Goal: Find specific page/section: Find specific page/section

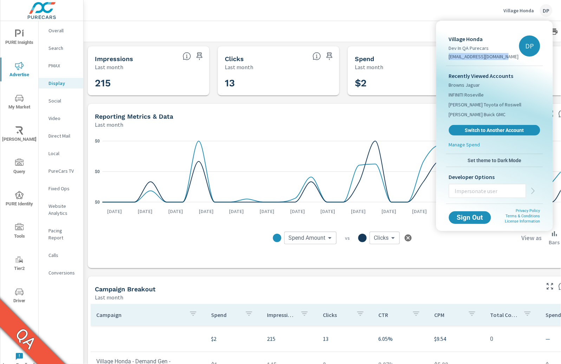
drag, startPoint x: 449, startPoint y: 57, endPoint x: 506, endPoint y: 59, distance: 56.9
click at [506, 59] on div "Village Honda Dev In QA Purecars dev.purecars@outlook.com DP" at bounding box center [494, 45] width 97 height 39
copy p "dev.purecars@outlook.com"
click at [484, 195] on input "text" at bounding box center [487, 191] width 77 height 18
paste input "fmarquez+qa@purecars.com"
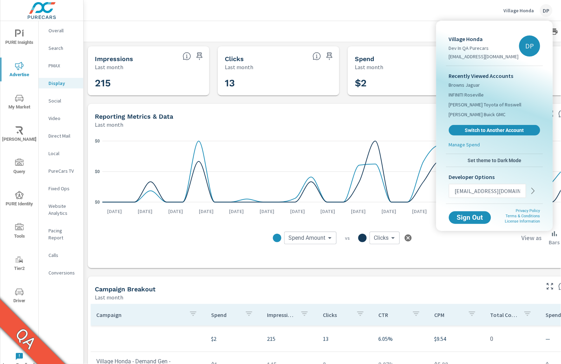
scroll to position [0, 2]
type input "fmarquez+qa@purecars.com"
click at [534, 193] on icon "button" at bounding box center [533, 191] width 8 height 8
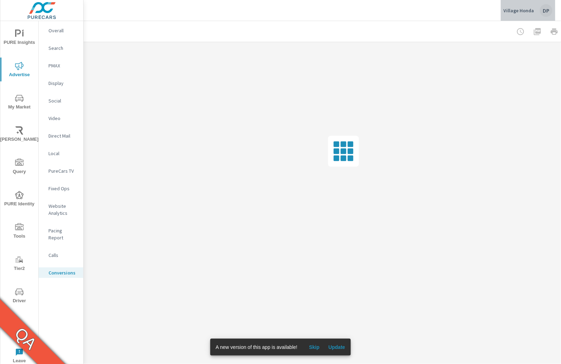
click at [539, 10] on div "Village Honda DP" at bounding box center [527, 10] width 49 height 13
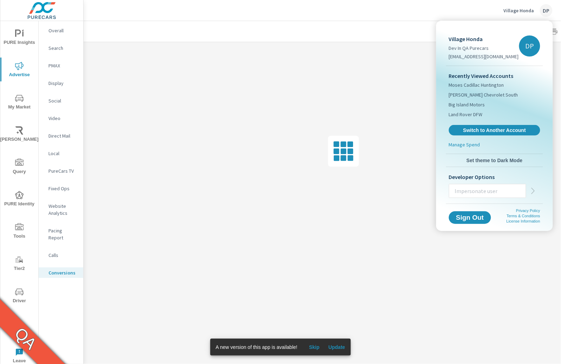
click at [508, 188] on input "text" at bounding box center [487, 191] width 77 height 18
paste input "fmarquez+qa@purecars.com"
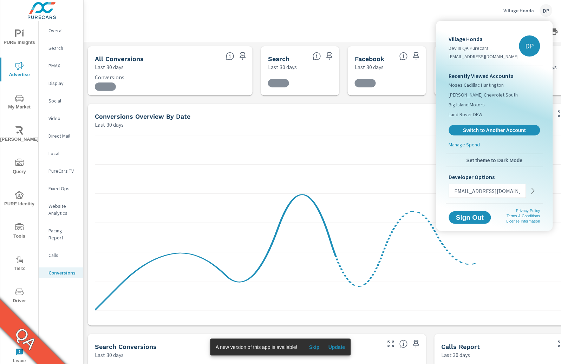
type input "fmarquez+qa@purecars.com"
click at [533, 192] on icon "button" at bounding box center [532, 191] width 3 height 6
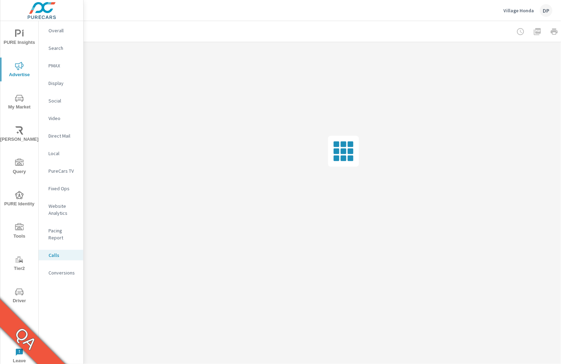
click at [551, 9] on div "DP" at bounding box center [546, 10] width 13 height 13
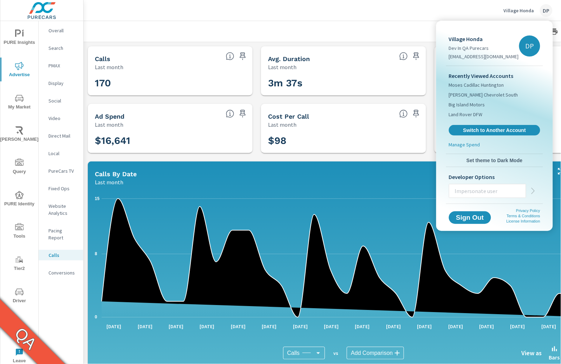
click at [480, 191] on input "text" at bounding box center [487, 191] width 77 height 18
paste input "[EMAIL_ADDRESS][DOMAIN_NAME]"
type input "[EMAIL_ADDRESS][DOMAIN_NAME]"
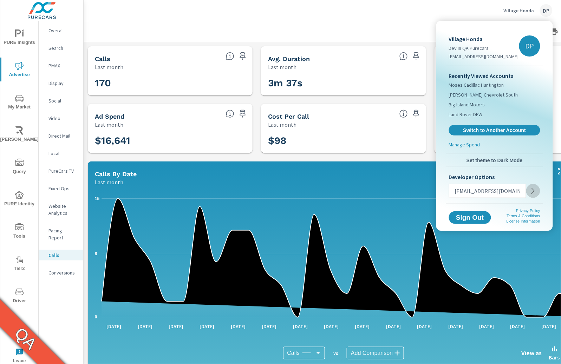
click at [536, 194] on icon "button" at bounding box center [533, 191] width 8 height 8
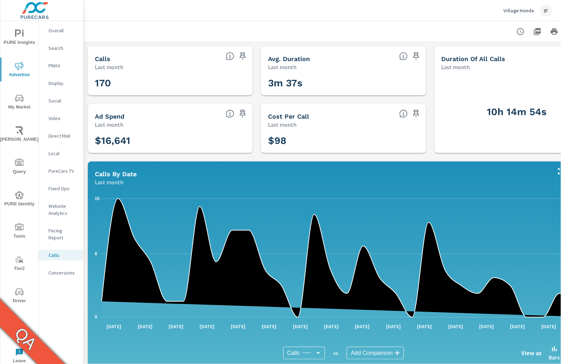
click at [544, 11] on div "IF" at bounding box center [546, 10] width 13 height 13
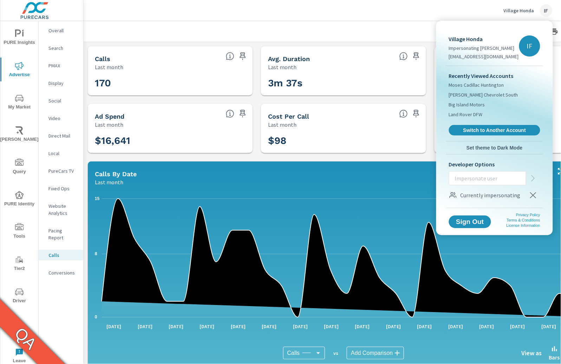
click at [535, 196] on icon "button" at bounding box center [533, 195] width 8 height 8
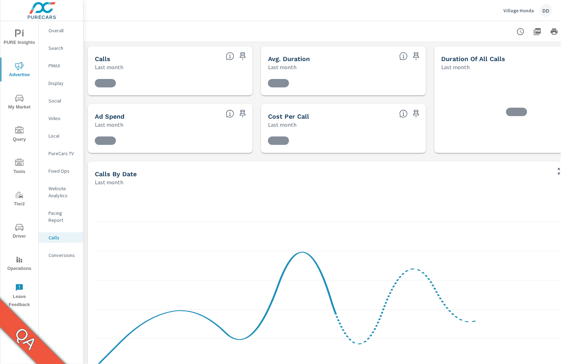
click at [555, 12] on div "Village Honda DD" at bounding box center [322, 10] width 477 height 21
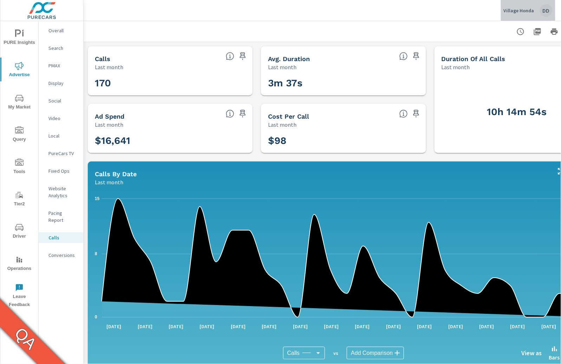
click at [548, 12] on div "DD" at bounding box center [546, 10] width 13 height 13
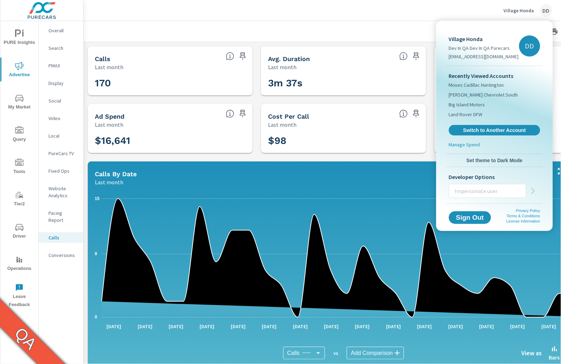
click at [478, 188] on input "text" at bounding box center [487, 191] width 77 height 18
paste input "1d92afb5-d89f-440b-9c5f-6a2d3ee26701"
type input "1d92afb5-d89f-440b-9c5f-6a2d3ee26701"
click at [478, 188] on input "1d92afb5-d89f-440b-9c5f-6a2d3ee26701" at bounding box center [487, 191] width 77 height 18
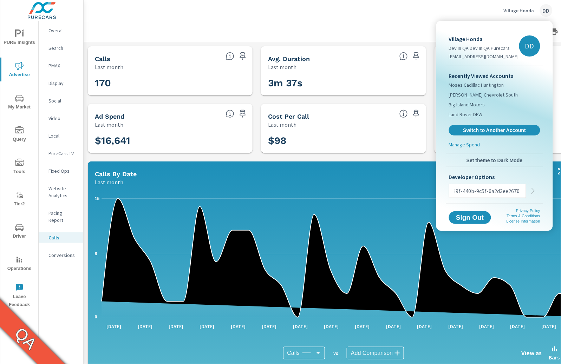
click at [478, 188] on input "1d92afb5-d89f-440b-9c5f-6a2d3ee26701" at bounding box center [487, 191] width 77 height 18
click at [473, 189] on input "text" at bounding box center [487, 191] width 77 height 18
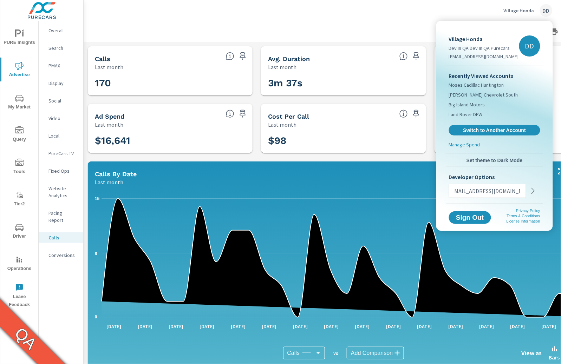
type input "florenciam+qa@purecars.com"
click at [535, 194] on icon "button" at bounding box center [533, 191] width 8 height 8
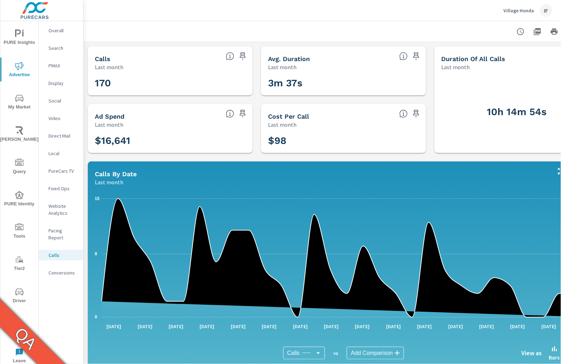
click at [547, 16] on div "IF" at bounding box center [546, 10] width 13 height 13
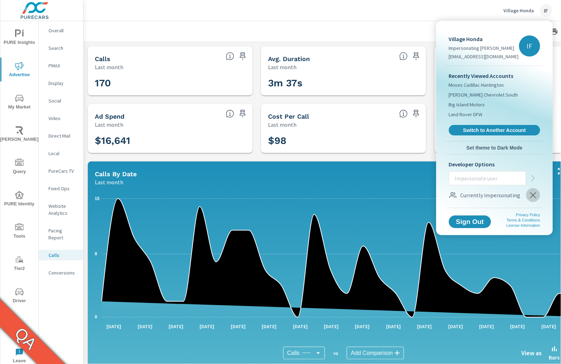
click at [533, 200] on button "button" at bounding box center [533, 195] width 14 height 14
